Goal: Transaction & Acquisition: Purchase product/service

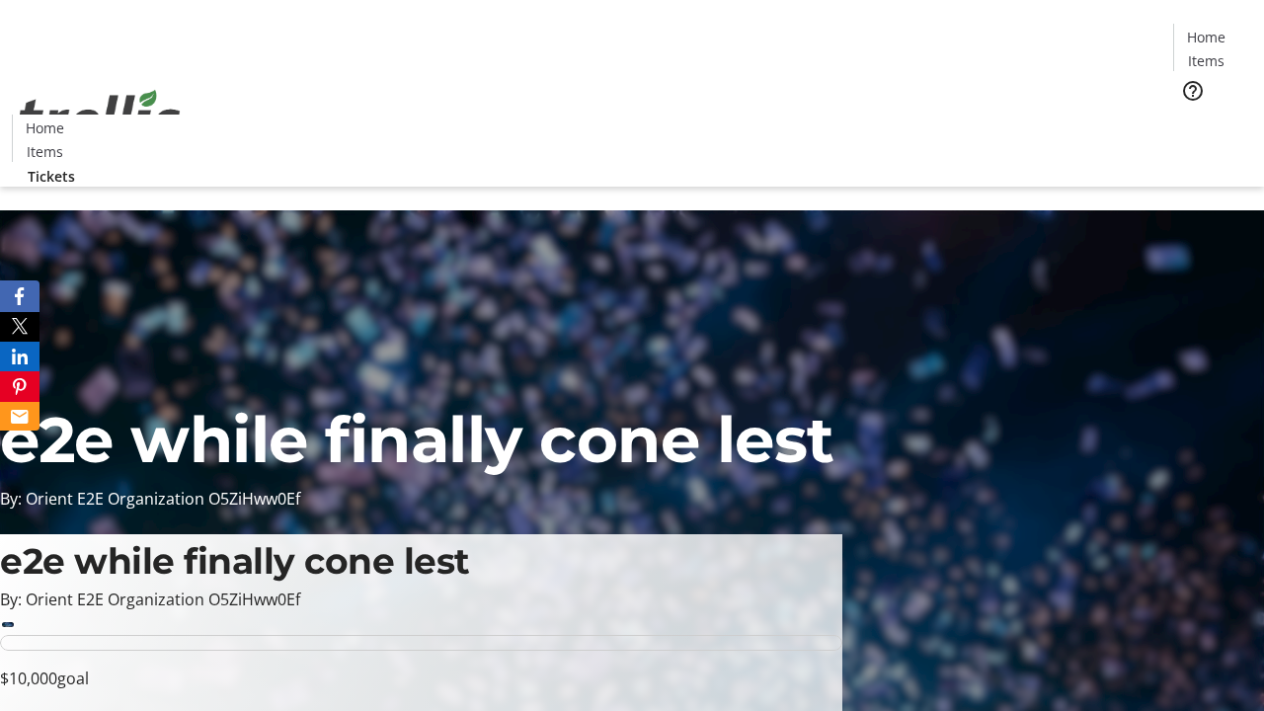
click at [1189, 115] on span "Tickets" at bounding box center [1212, 125] width 47 height 21
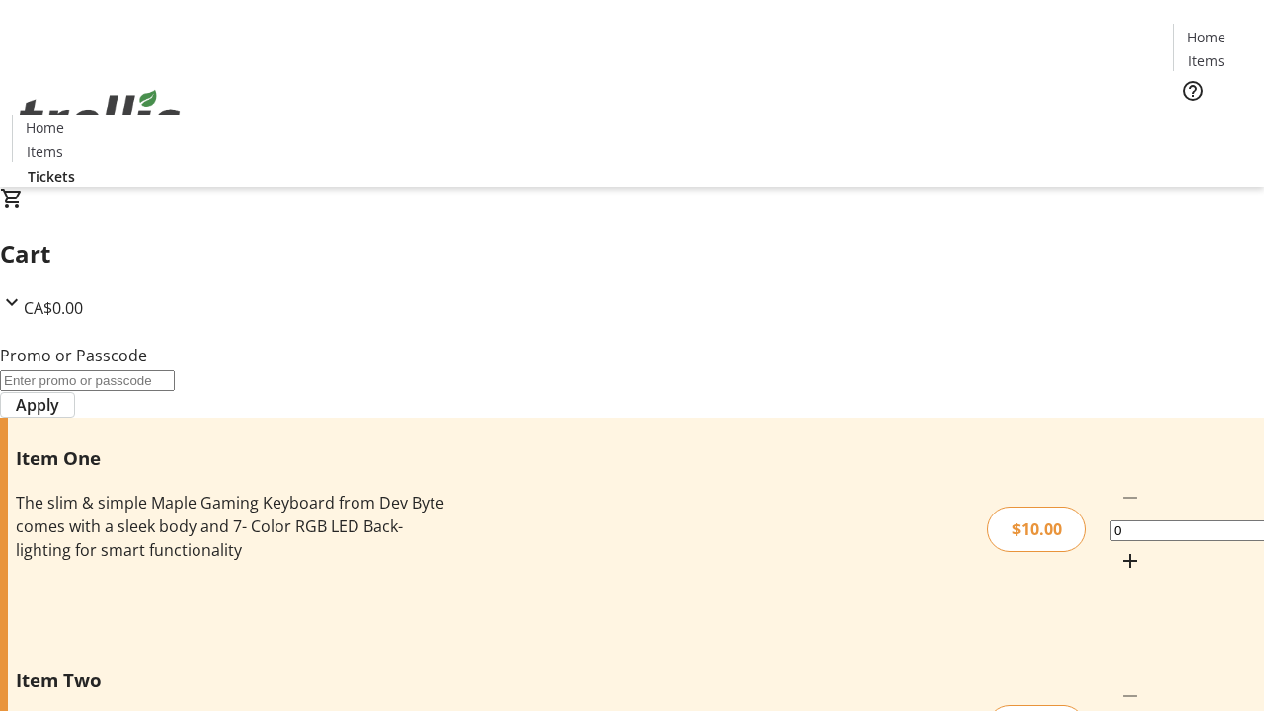
click at [1118, 549] on mat-icon "Increment by one" at bounding box center [1130, 561] width 24 height 24
type input "1"
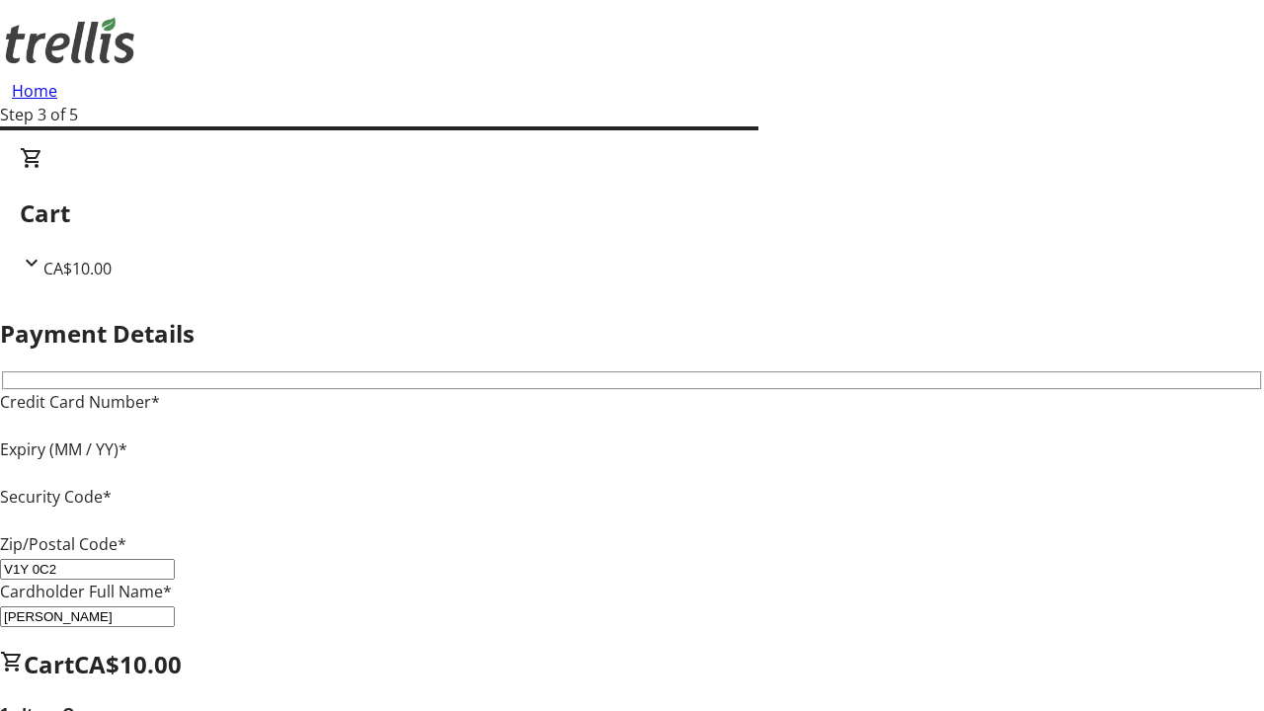
type input "V1Y 0C2"
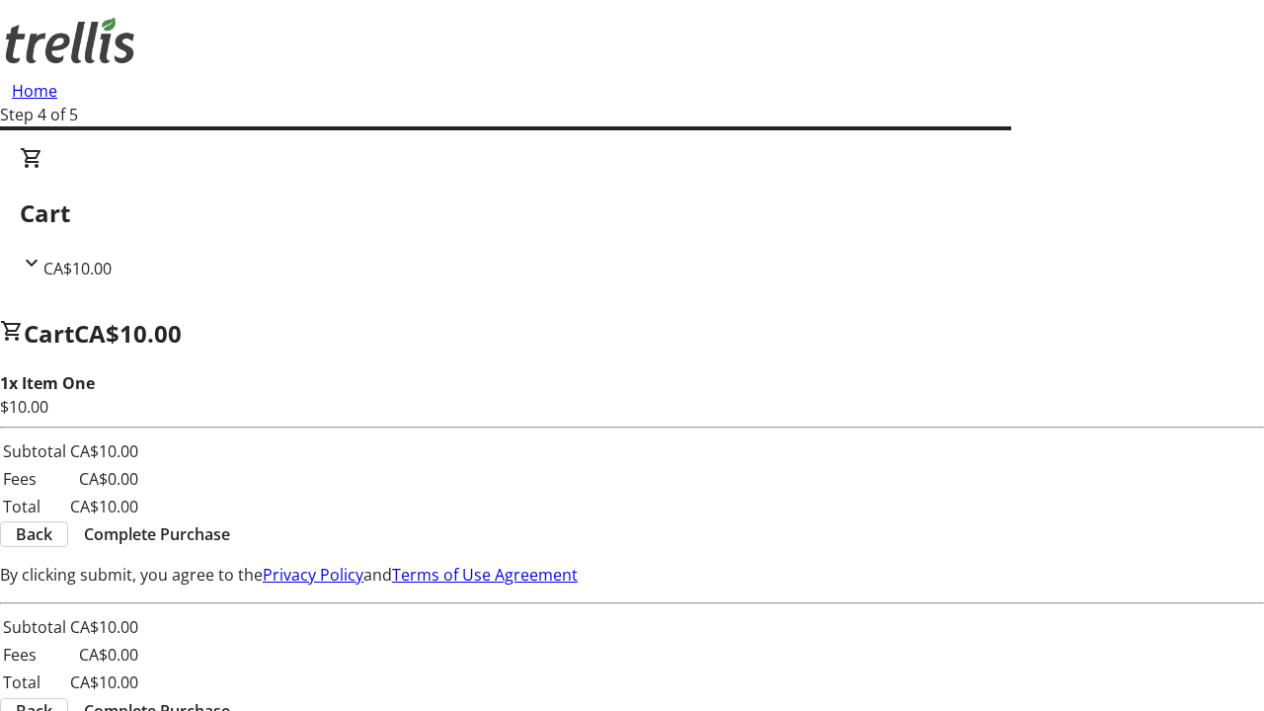
click at [230, 522] on span "Complete Purchase" at bounding box center [157, 534] width 146 height 24
